Goal: Task Accomplishment & Management: Complete application form

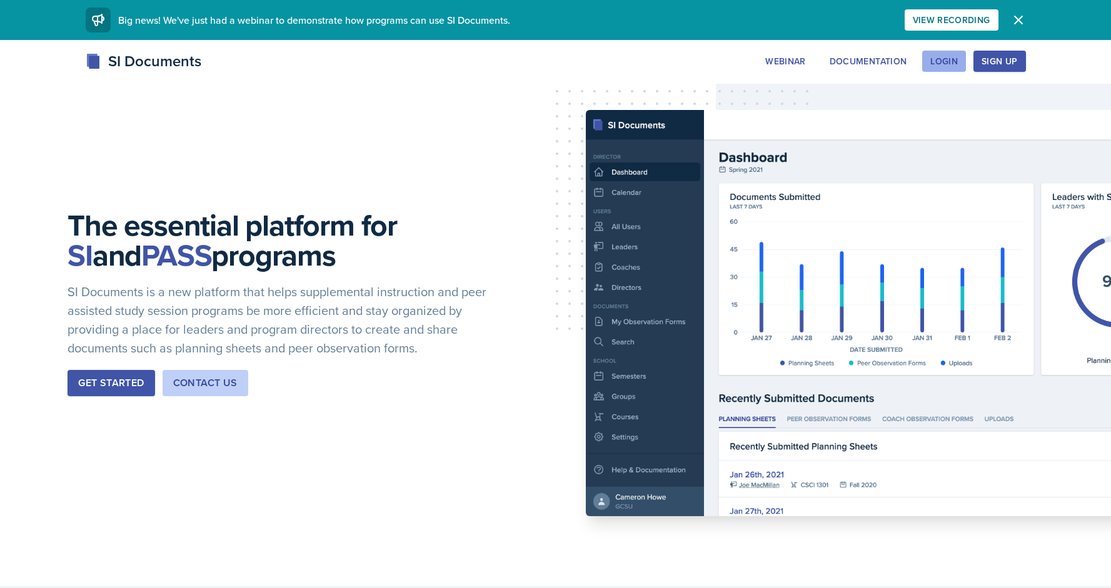
click at [945, 61] on div "Login" at bounding box center [944, 61] width 28 height 10
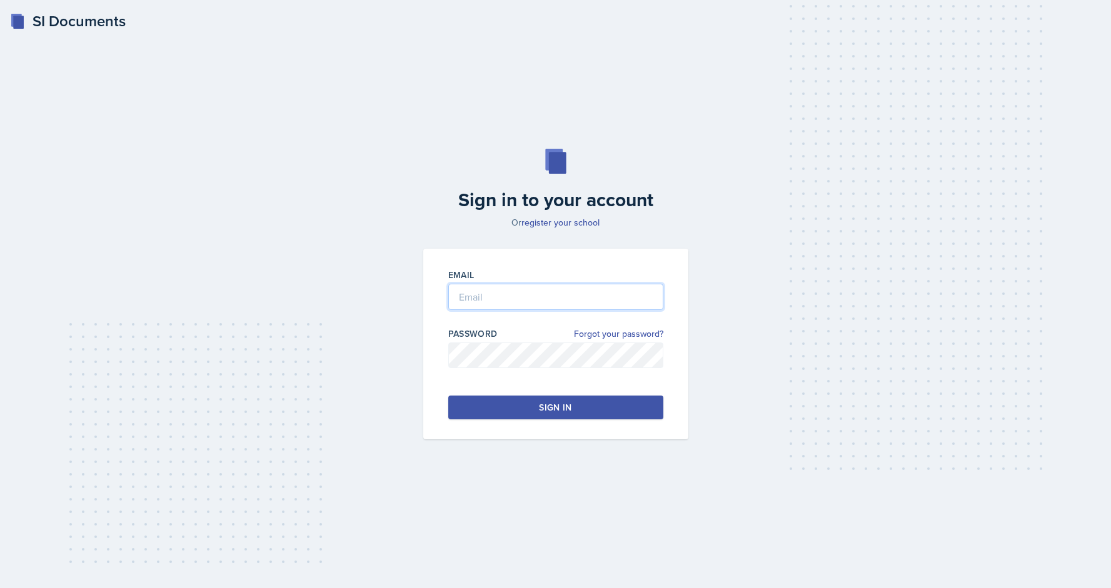
click at [479, 298] on input "email" at bounding box center [555, 297] width 215 height 26
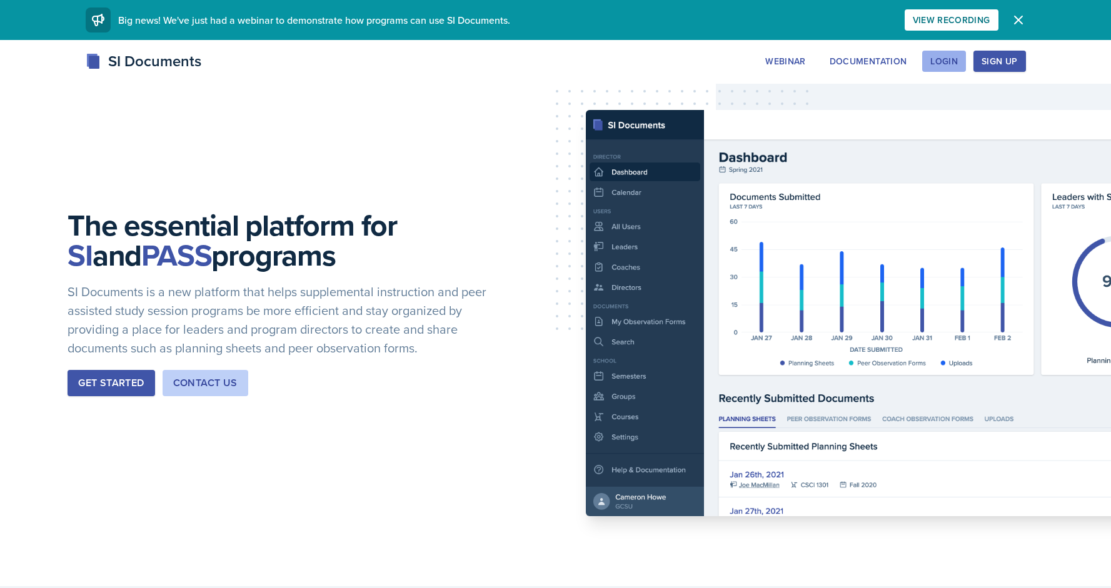
click at [951, 59] on div "Login" at bounding box center [944, 61] width 28 height 10
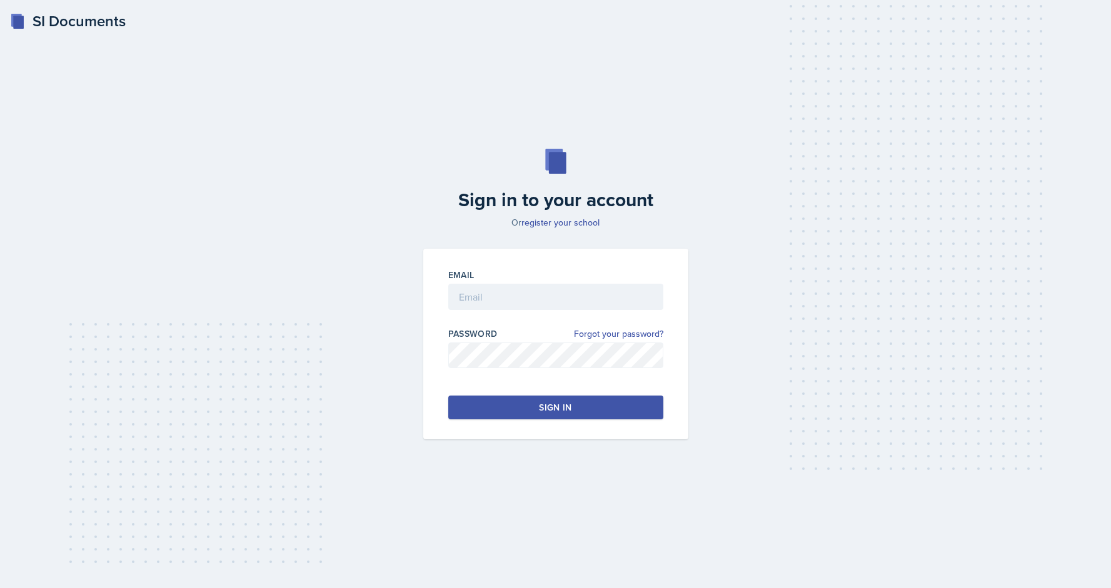
click at [444, 290] on div "Email Password Forgot your password? Sign in" at bounding box center [555, 344] width 265 height 191
click at [448, 293] on input "email" at bounding box center [555, 297] width 215 height 26
click at [547, 303] on input "[EMAIL_ADDRESS][DOMAIN_NAME]" at bounding box center [555, 297] width 215 height 26
type input "[EMAIL_ADDRESS][DOMAIN_NAME]"
click at [484, 403] on button "Sign in" at bounding box center [555, 408] width 215 height 24
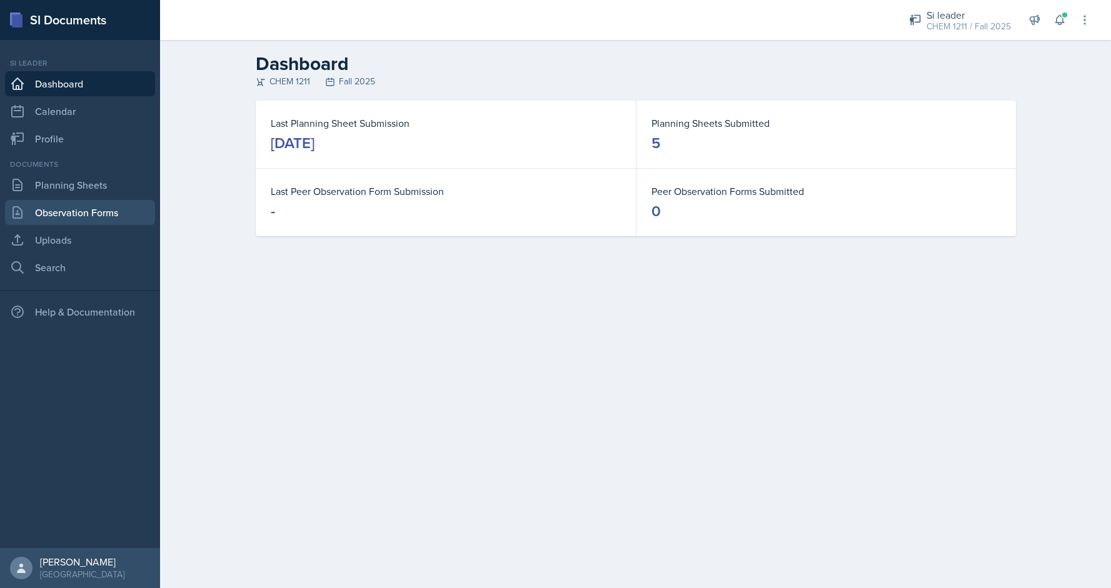
click at [49, 202] on link "Observation Forms" at bounding box center [80, 212] width 150 height 25
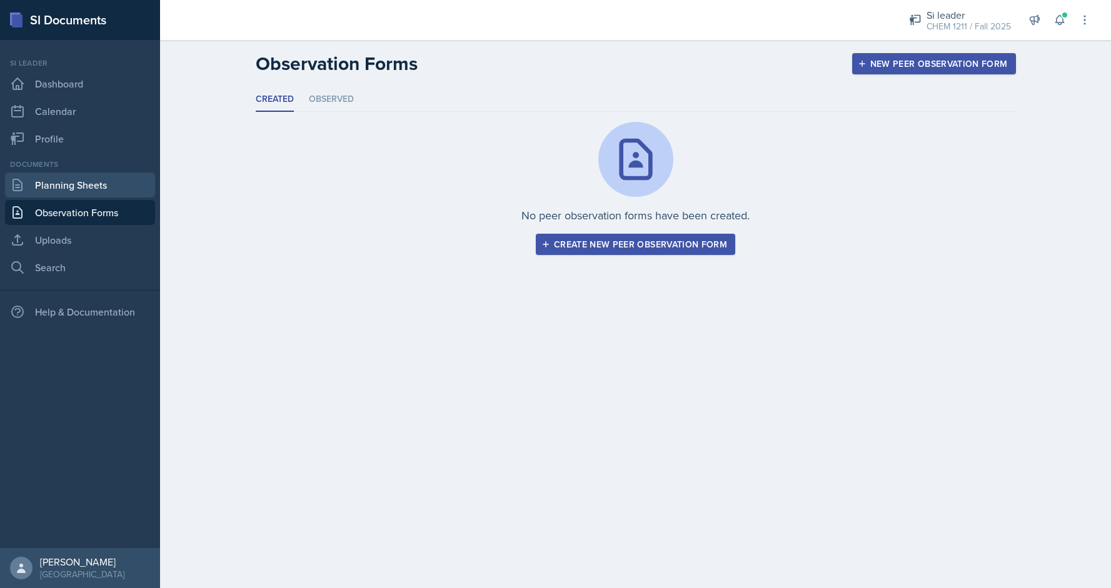
click at [49, 181] on link "Planning Sheets" at bounding box center [80, 185] width 150 height 25
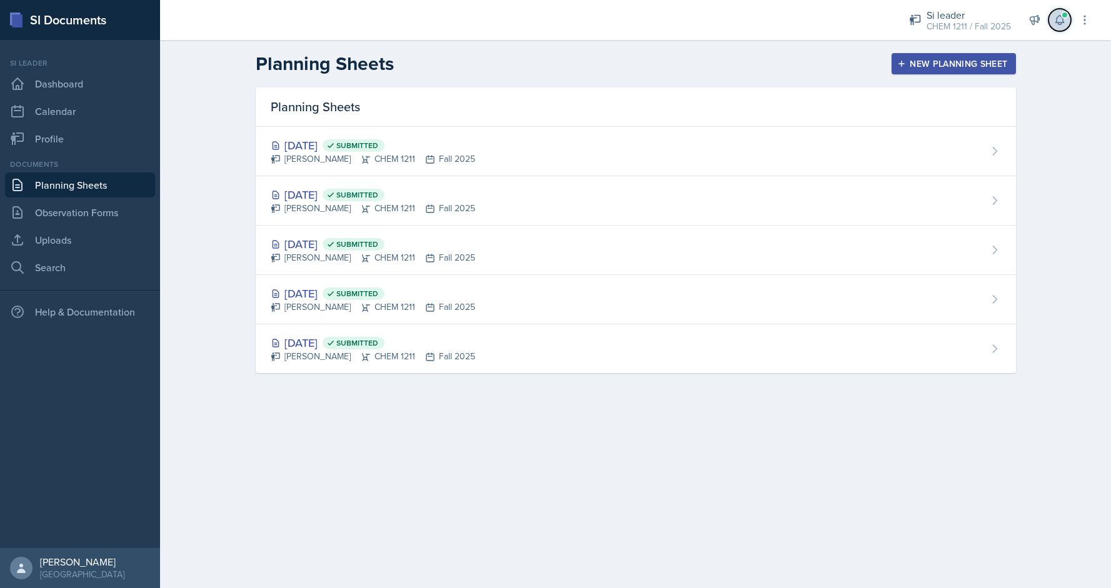
click at [1061, 28] on button at bounding box center [1059, 20] width 23 height 23
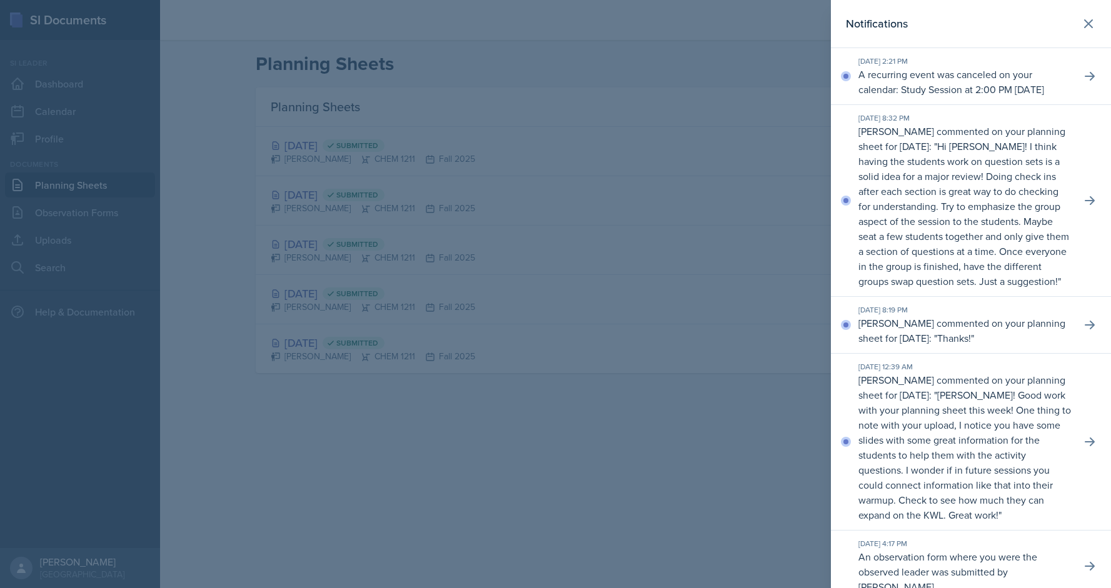
click at [610, 48] on div at bounding box center [555, 294] width 1111 height 588
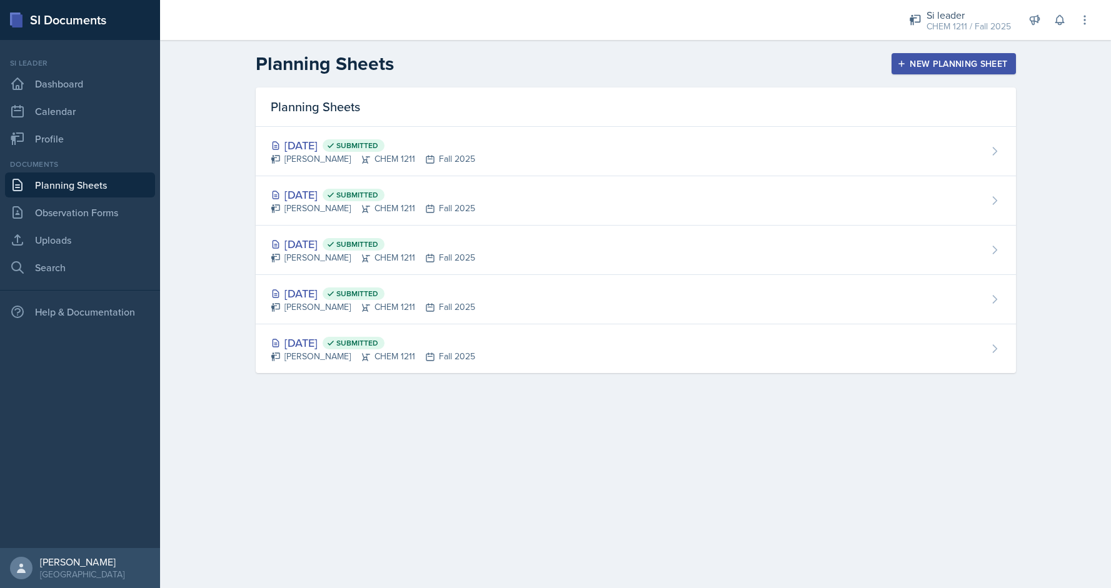
click at [916, 66] on div "New Planning Sheet" at bounding box center [954, 64] width 108 height 10
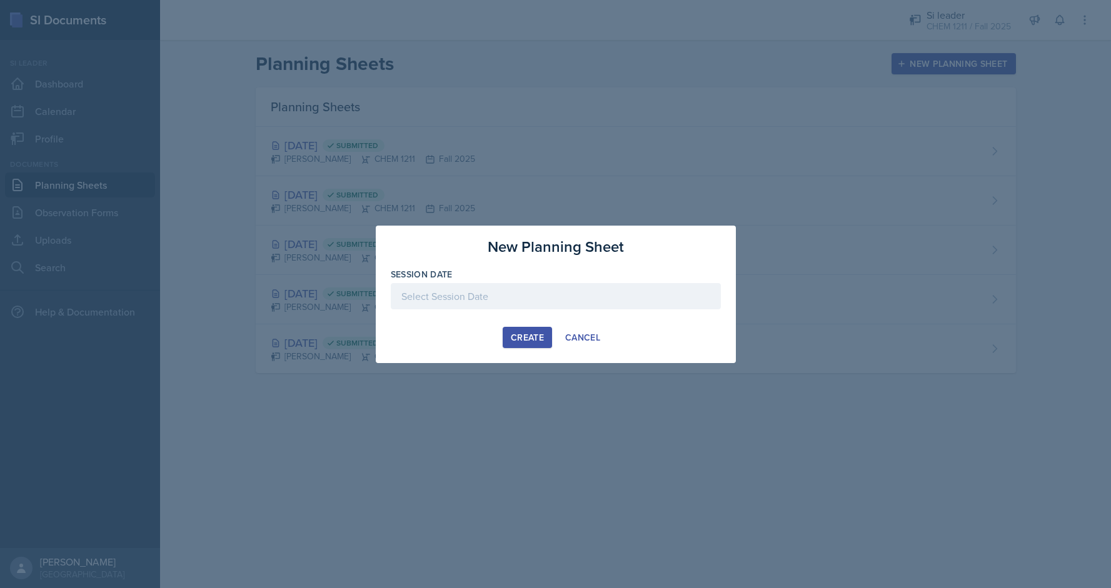
click at [435, 301] on div at bounding box center [556, 296] width 330 height 26
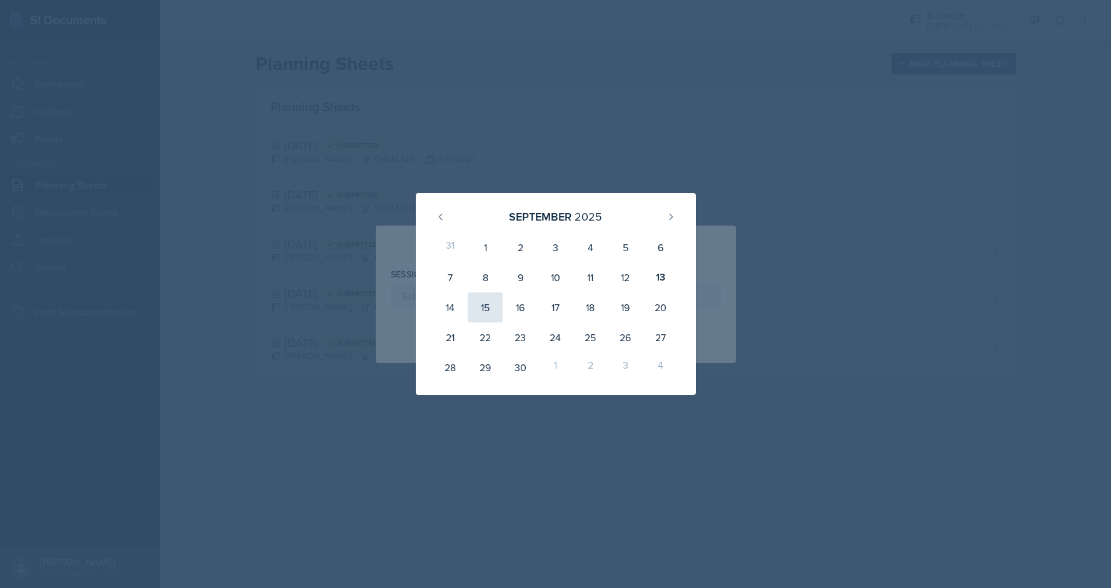
click at [474, 311] on div "15" at bounding box center [485, 308] width 35 height 30
type input "[DATE]"
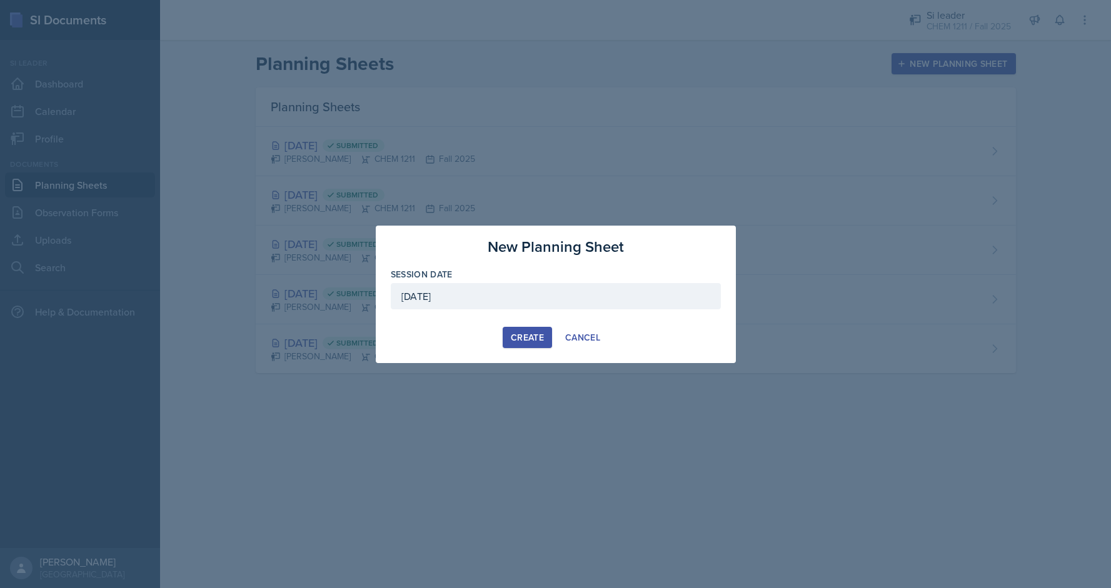
click at [530, 346] on button "Create" at bounding box center [527, 337] width 49 height 21
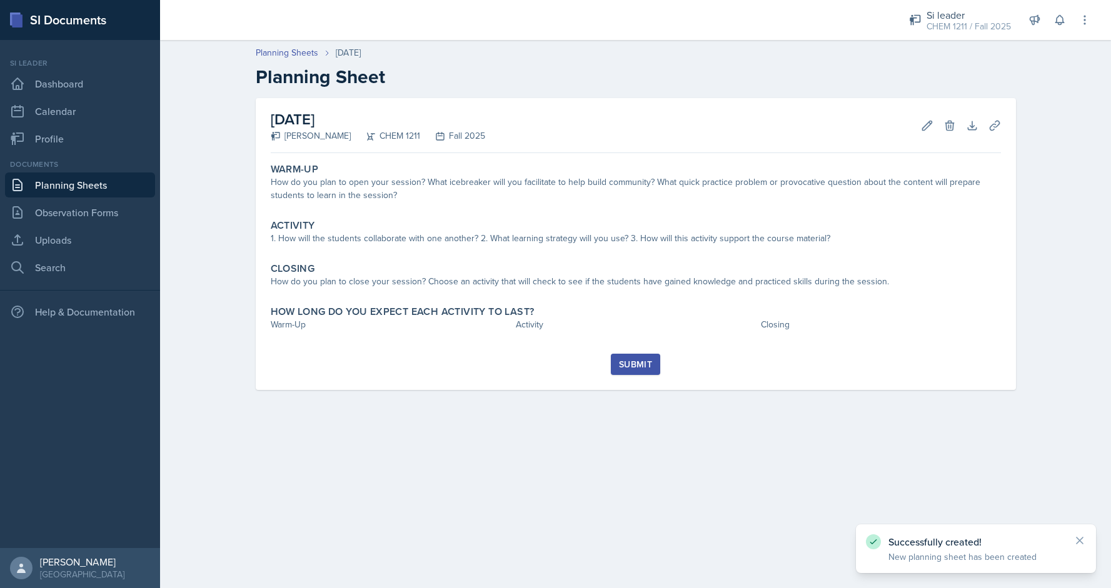
click at [347, 148] on div "[DATE] [PERSON_NAME] CHEM 1211 Fall 2025 Edit Delete Download Uploads Autosaving" at bounding box center [636, 125] width 730 height 55
click at [344, 156] on div "[DATE] [PERSON_NAME] CHEM 1211 Fall 2025 Edit Delete Download Uploads Autosavin…" at bounding box center [636, 244] width 760 height 292
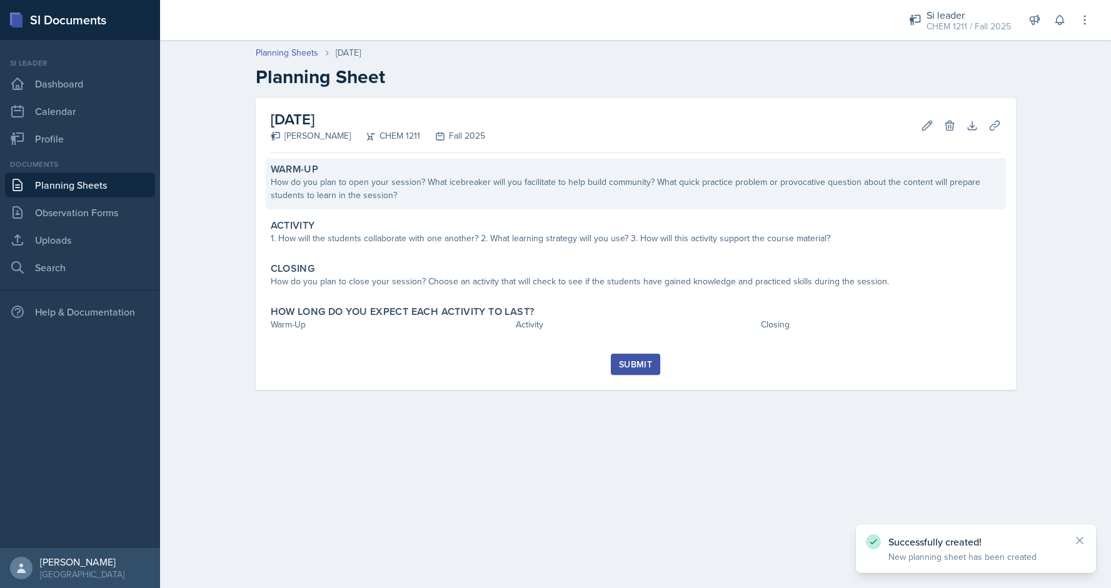
click at [338, 164] on div "Warm-Up" at bounding box center [636, 169] width 730 height 13
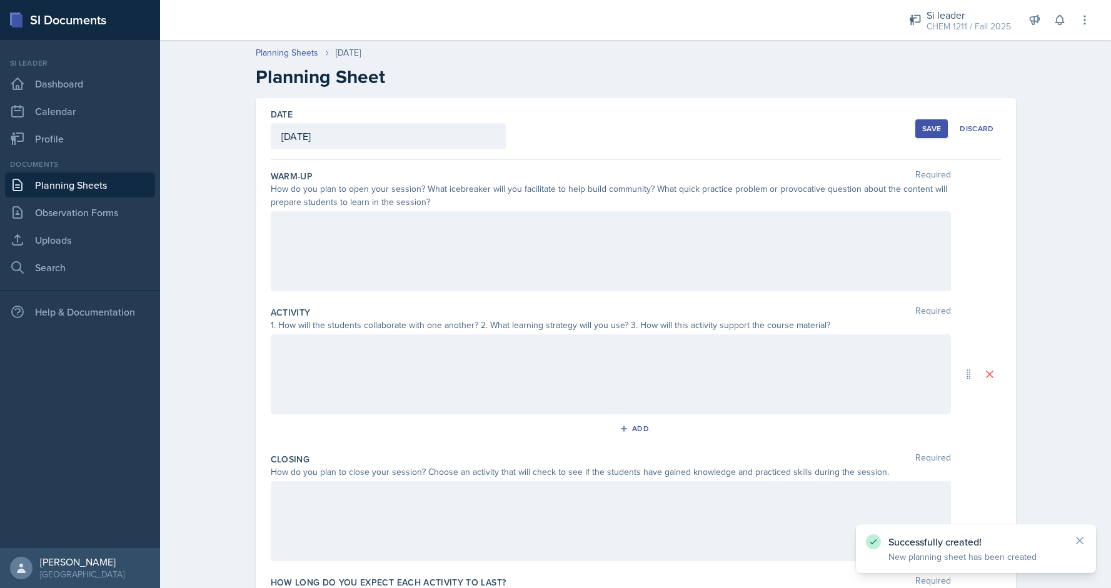
click at [354, 246] on div at bounding box center [611, 251] width 680 height 80
